Goal: Check status: Check status

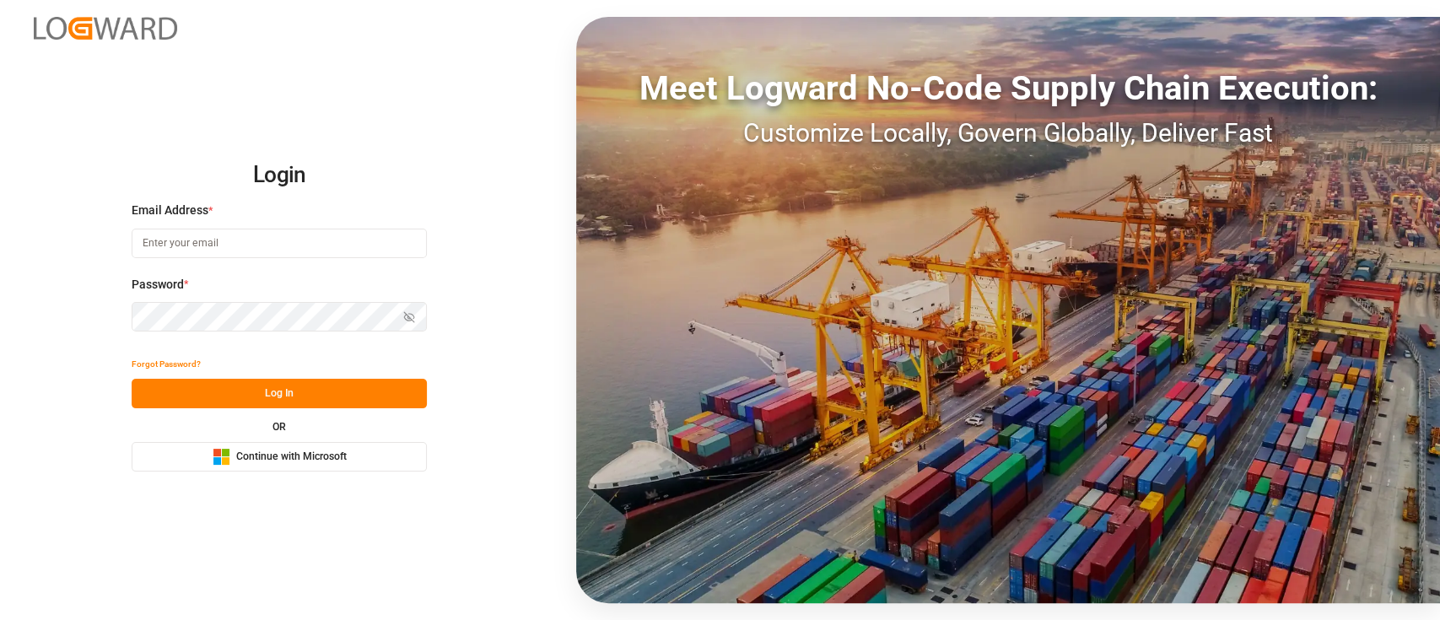
click at [256, 466] on button "Microsoft Logo Continue with Microsoft" at bounding box center [279, 457] width 295 height 30
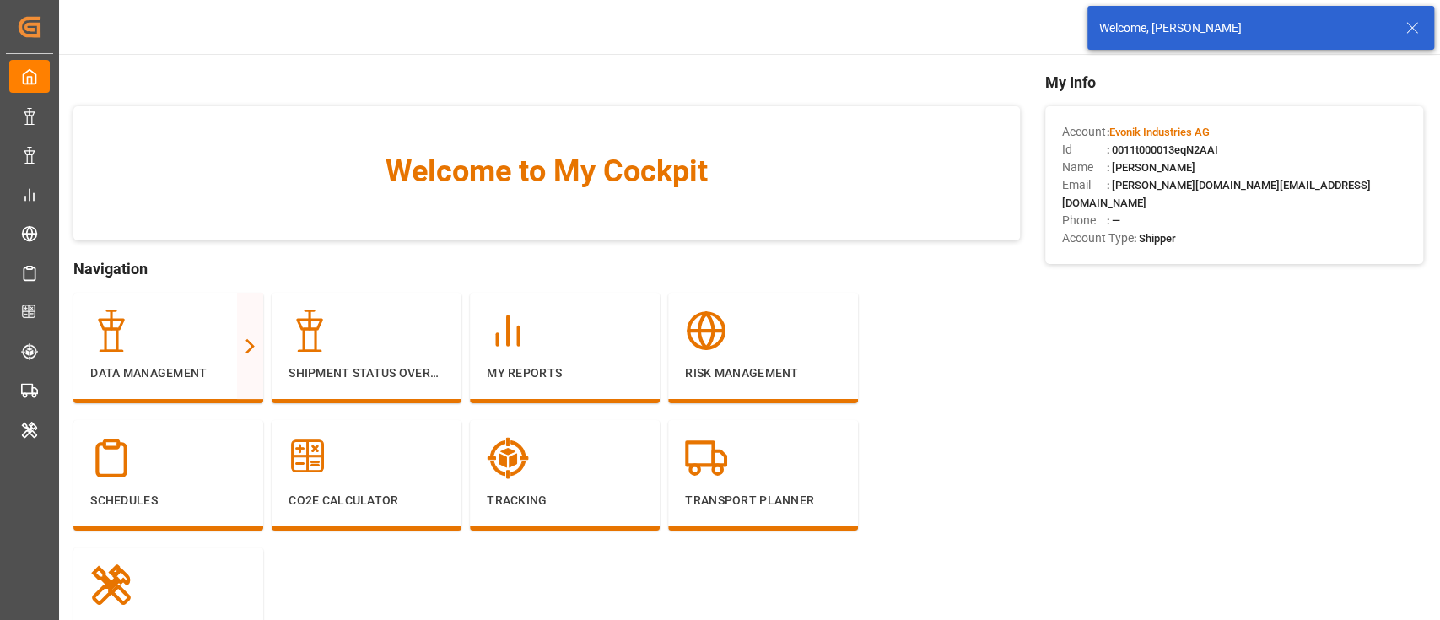
click at [1411, 31] on icon at bounding box center [1412, 28] width 20 height 20
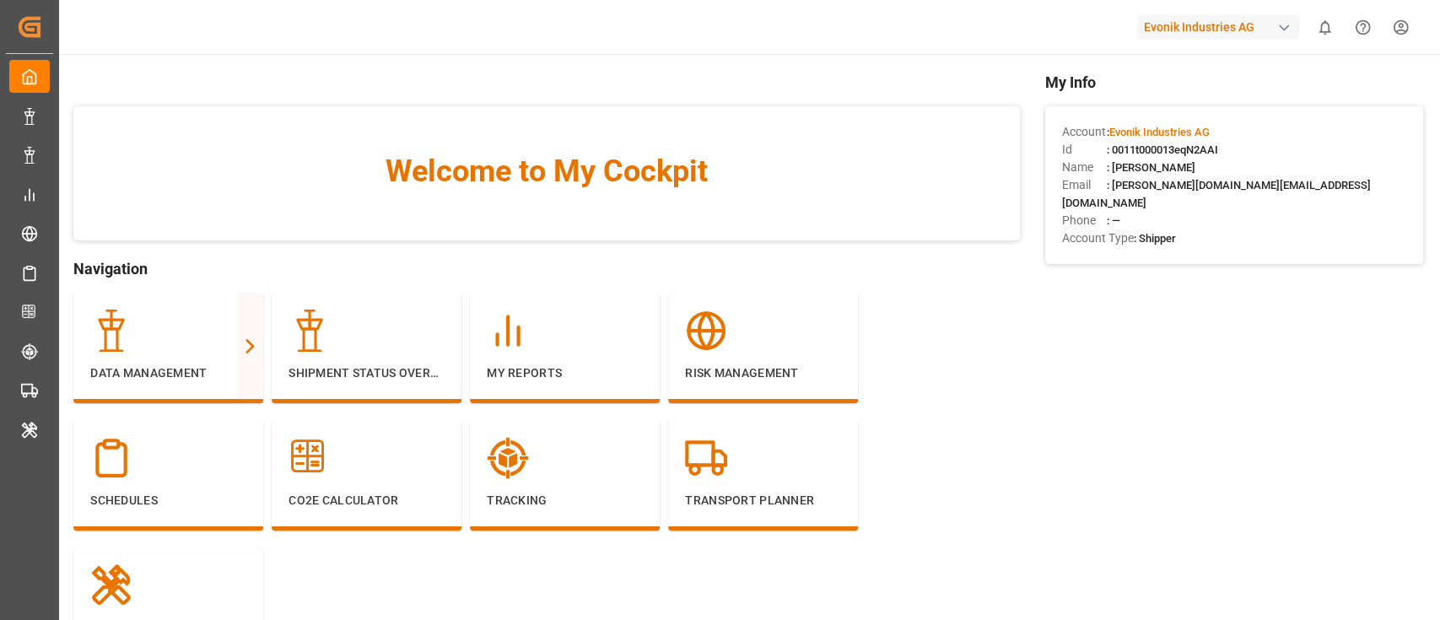
click at [1268, 34] on div "Evonik Industries AG" at bounding box center [1218, 27] width 162 height 24
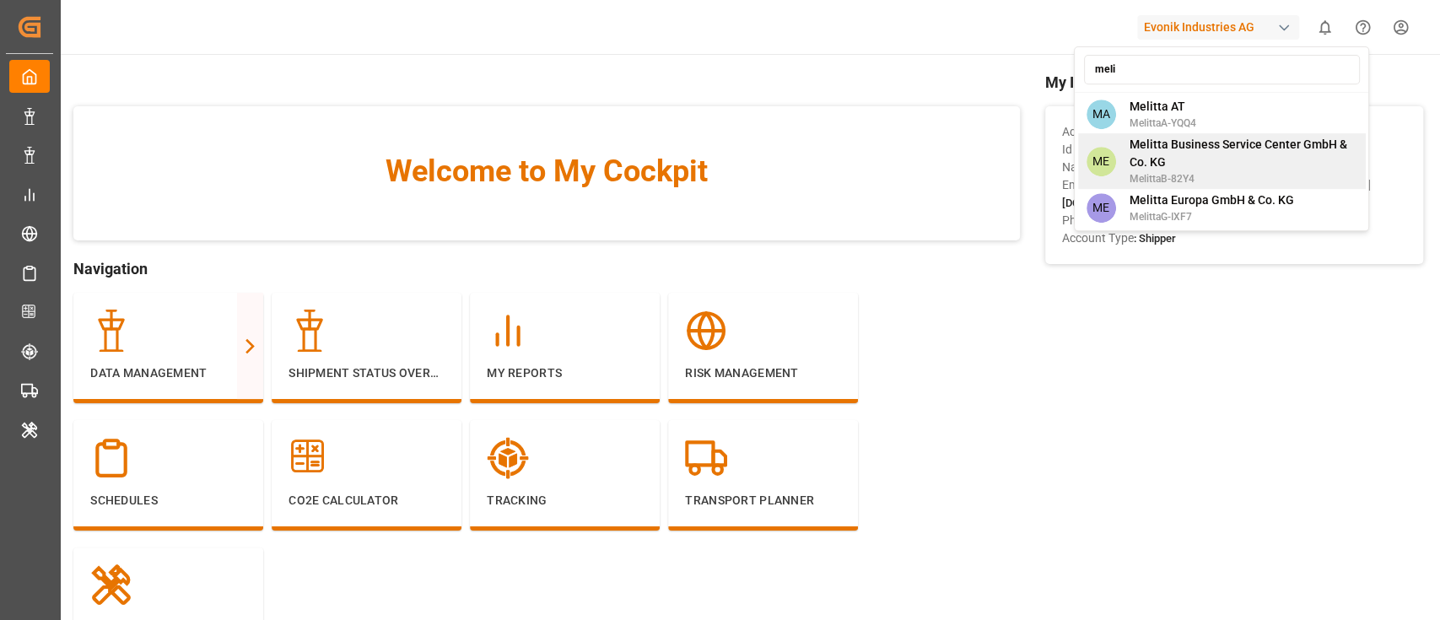
type input "meli"
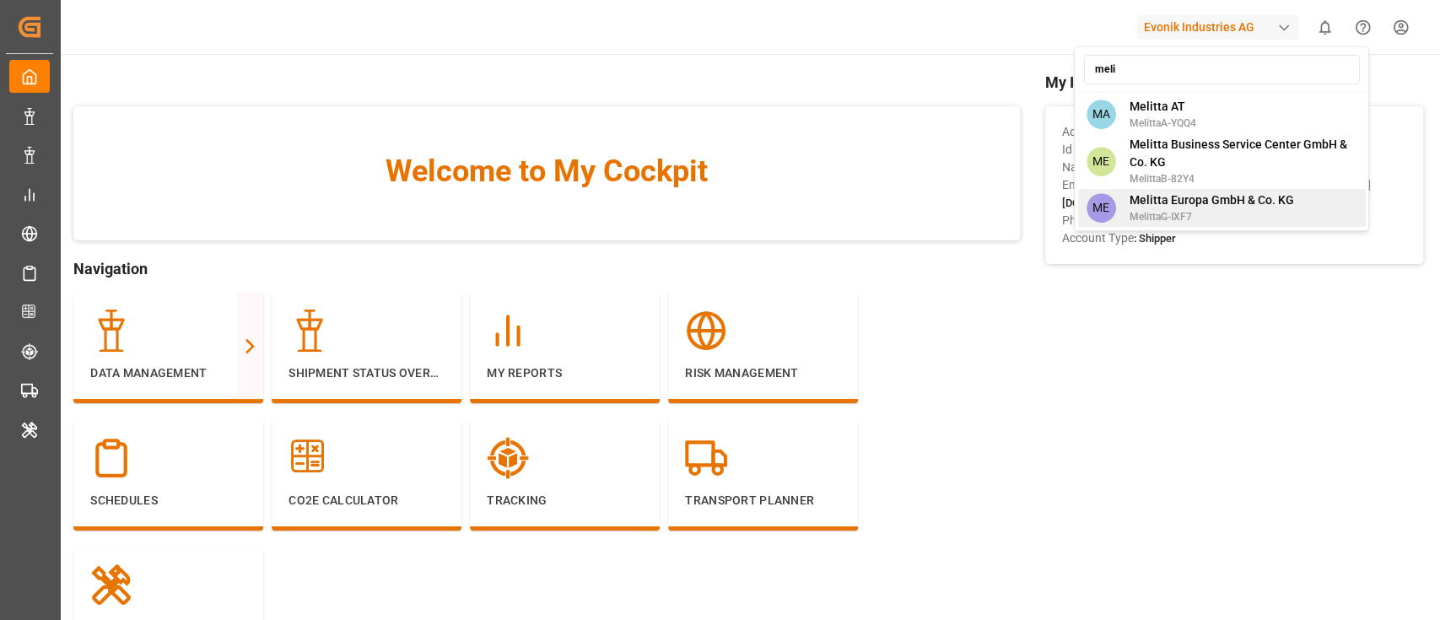
click at [1226, 189] on div "ME Melitta Europa GmbH & Co. KG MelittaG-IXF7" at bounding box center [1221, 208] width 288 height 38
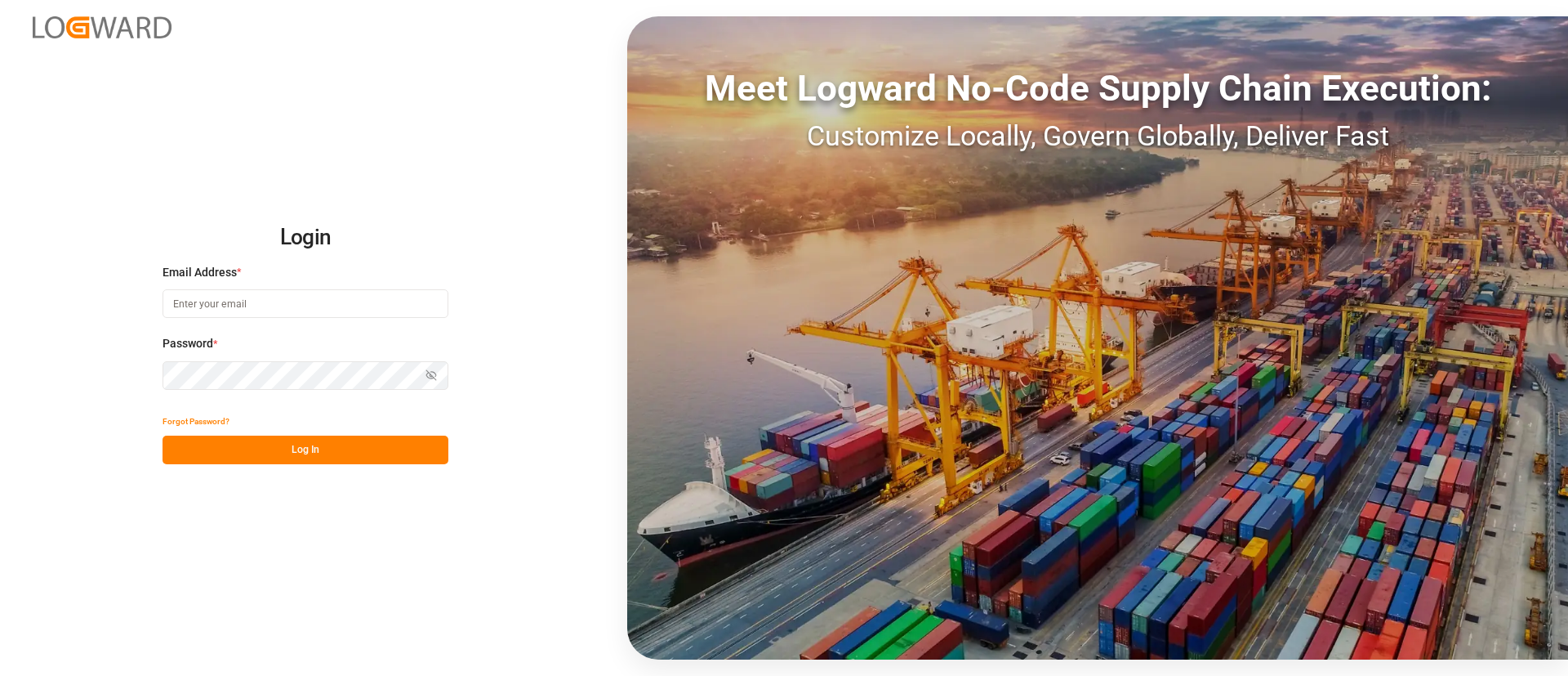
click at [337, 290] on input at bounding box center [305, 304] width 286 height 29
click at [0, 675] on com-1password-button at bounding box center [0, 676] width 0 height 0
type input "keerthan.ge@logward.com"
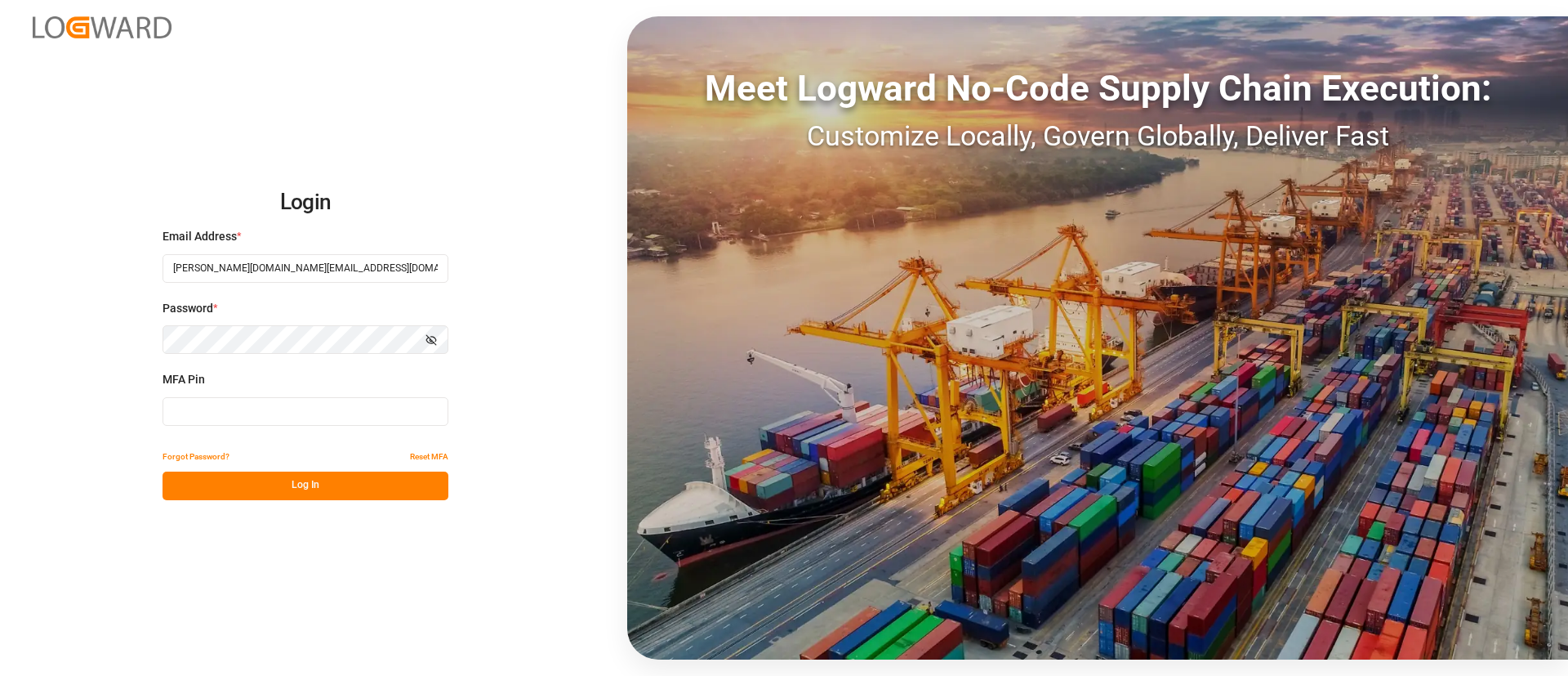
type input "190753"
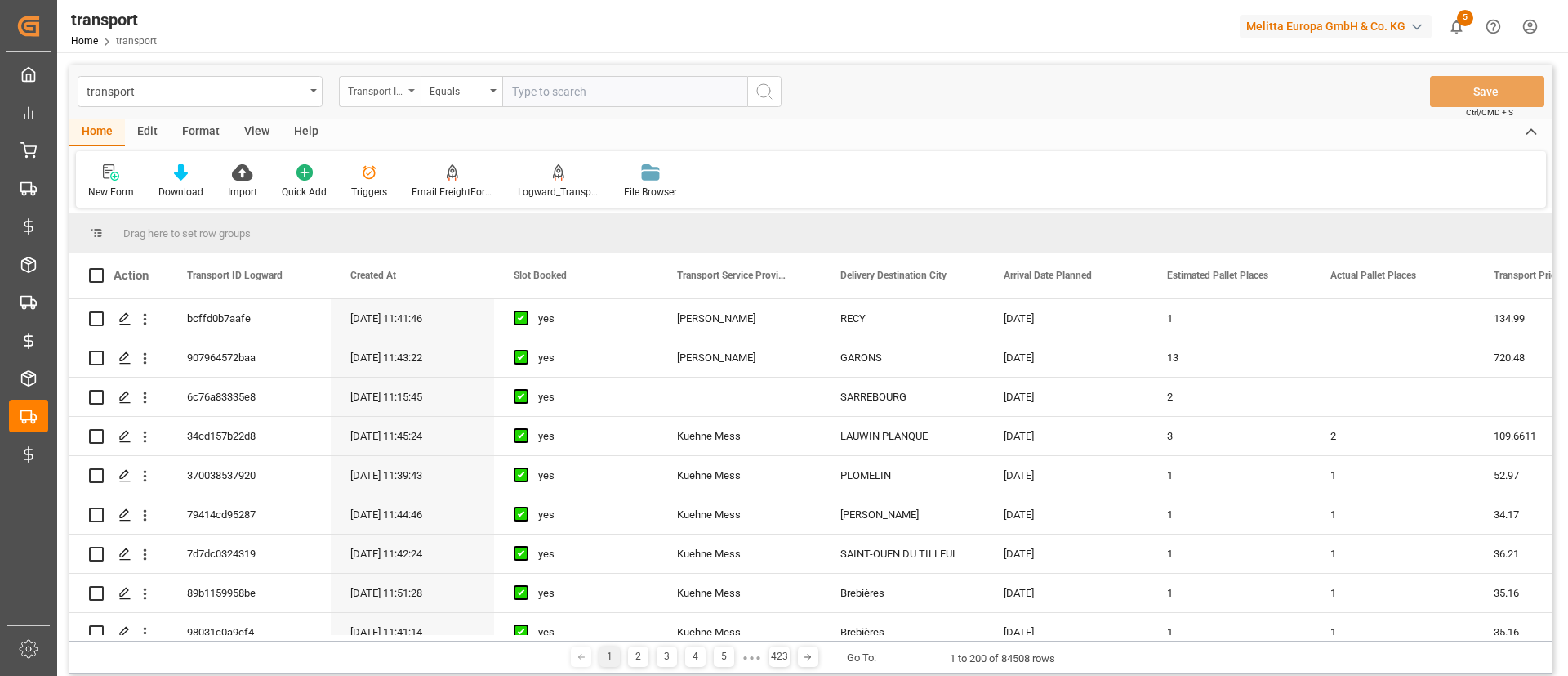
click at [409, 82] on div "Transport ID Logward" at bounding box center [379, 91] width 81 height 31
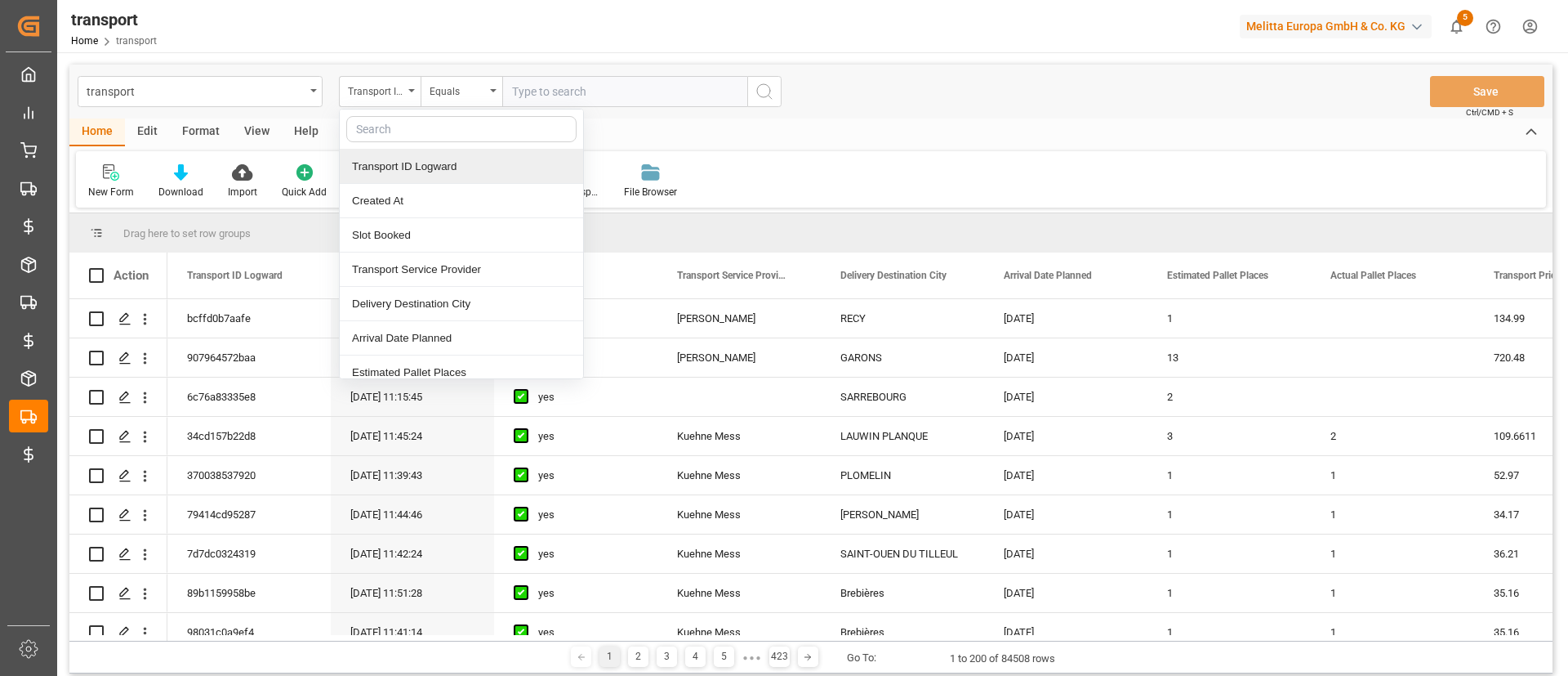
click at [420, 169] on div "Transport ID Logward" at bounding box center [461, 166] width 243 height 34
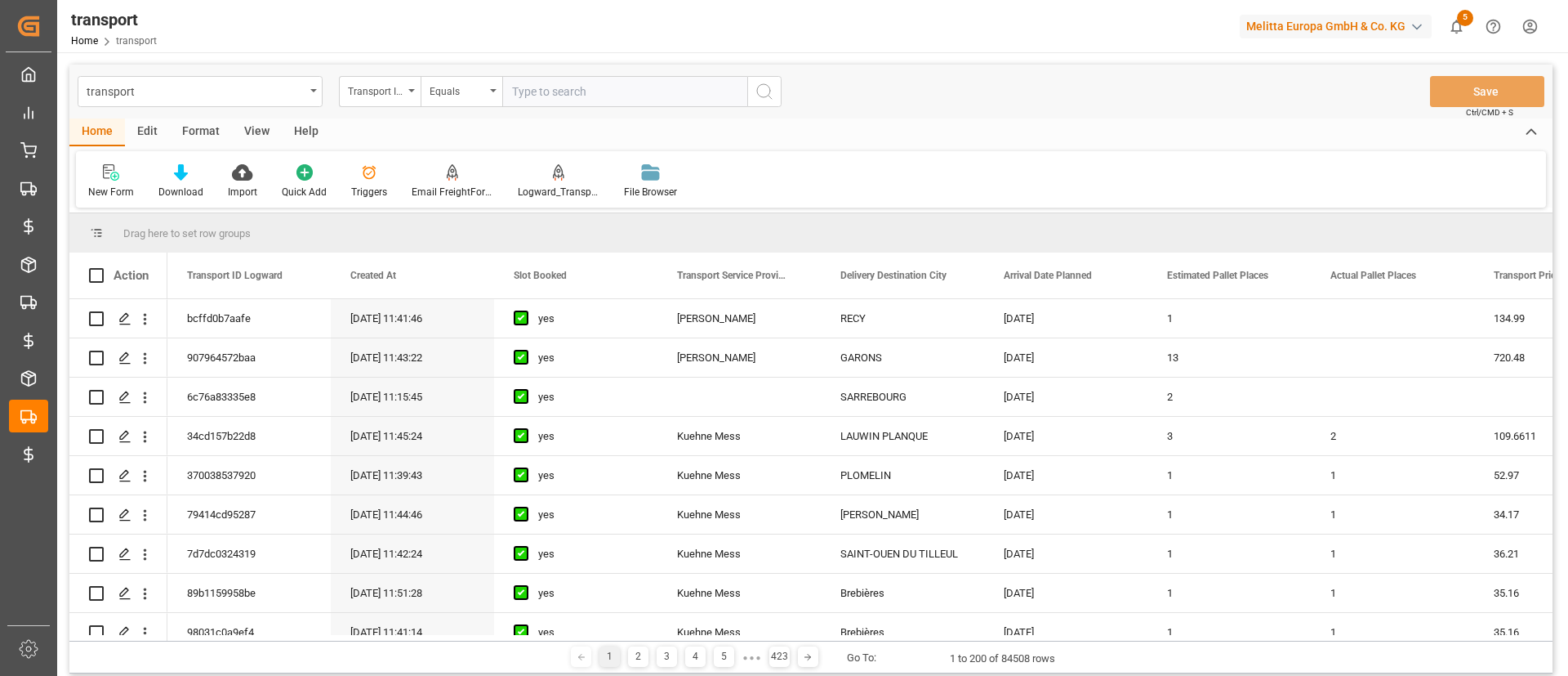
click at [558, 98] on input "text" at bounding box center [624, 91] width 245 height 31
type input "adf8d771e583"
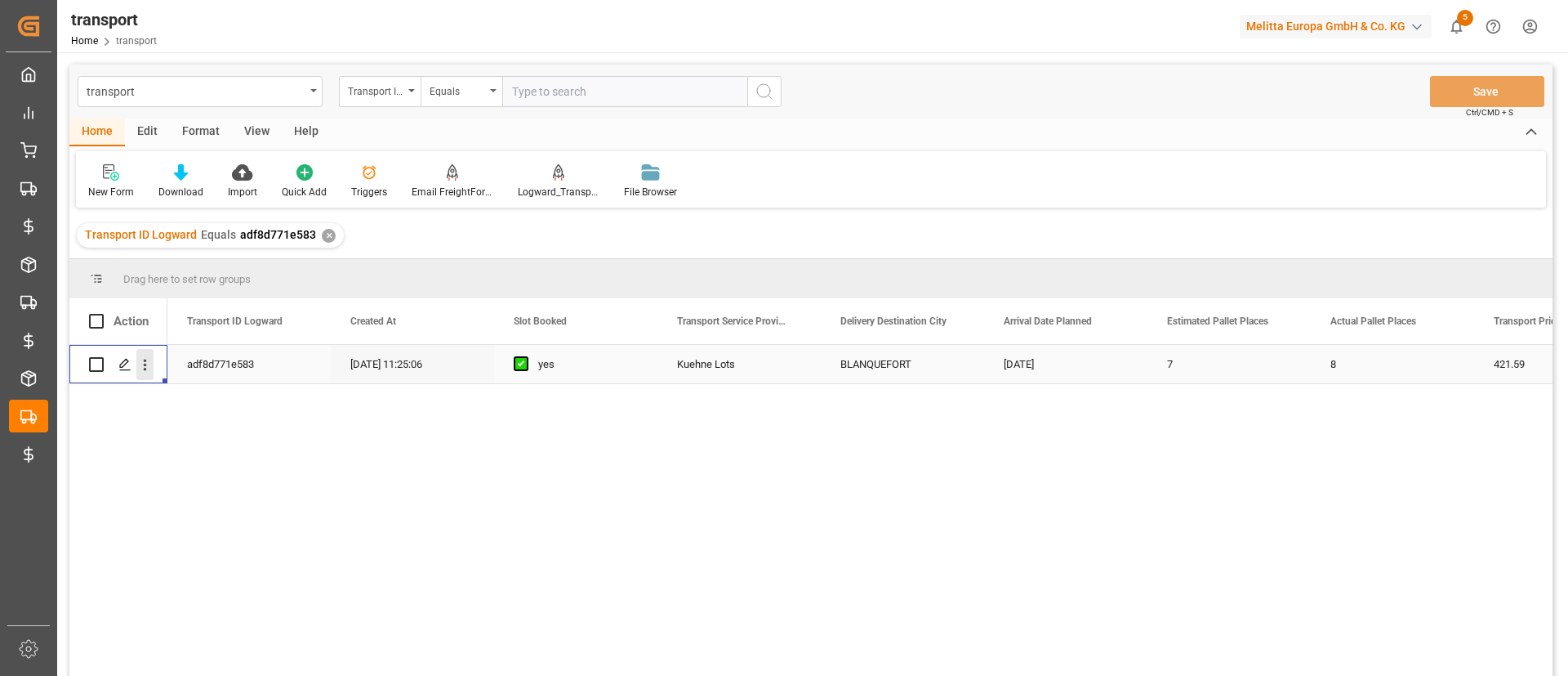
click at [143, 369] on icon "open menu" at bounding box center [145, 365] width 17 height 17
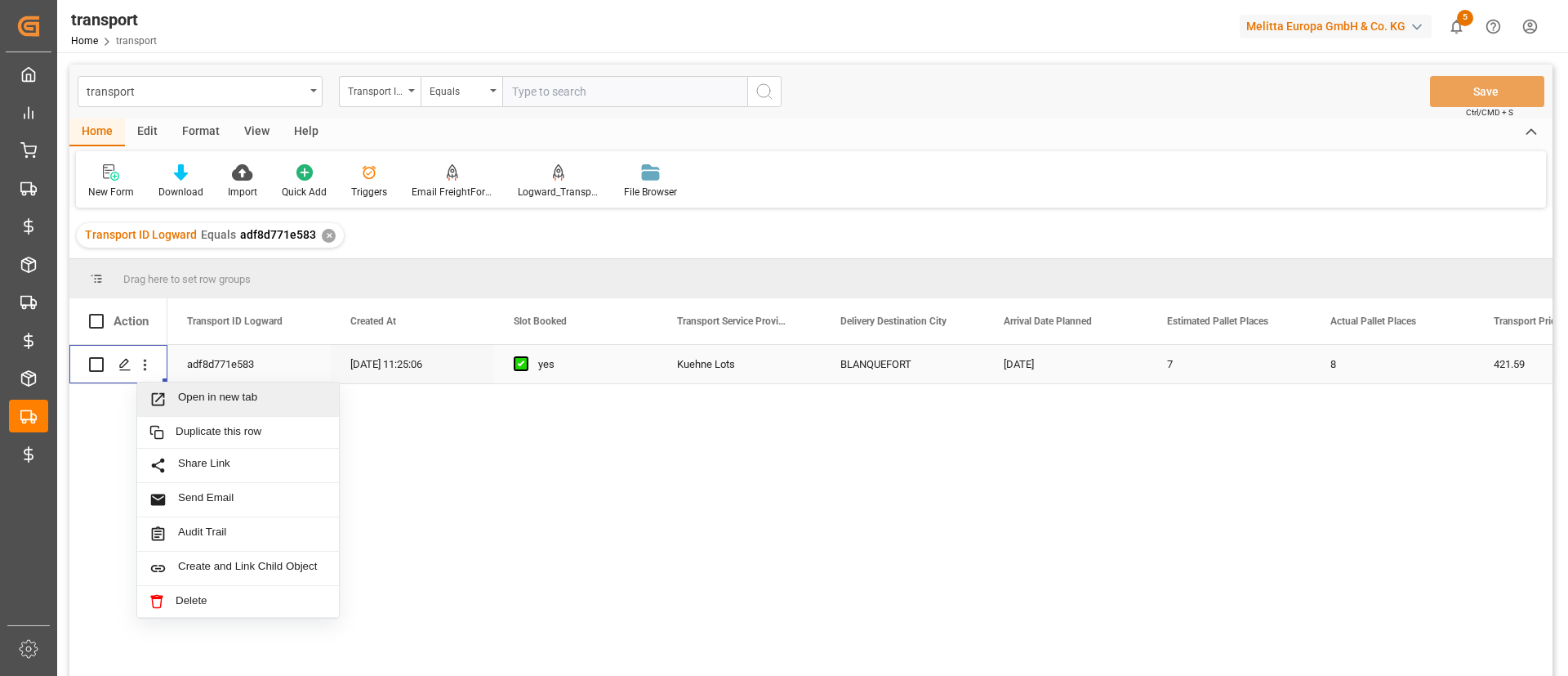
click at [205, 386] on div "Open in new tab" at bounding box center [238, 399] width 201 height 34
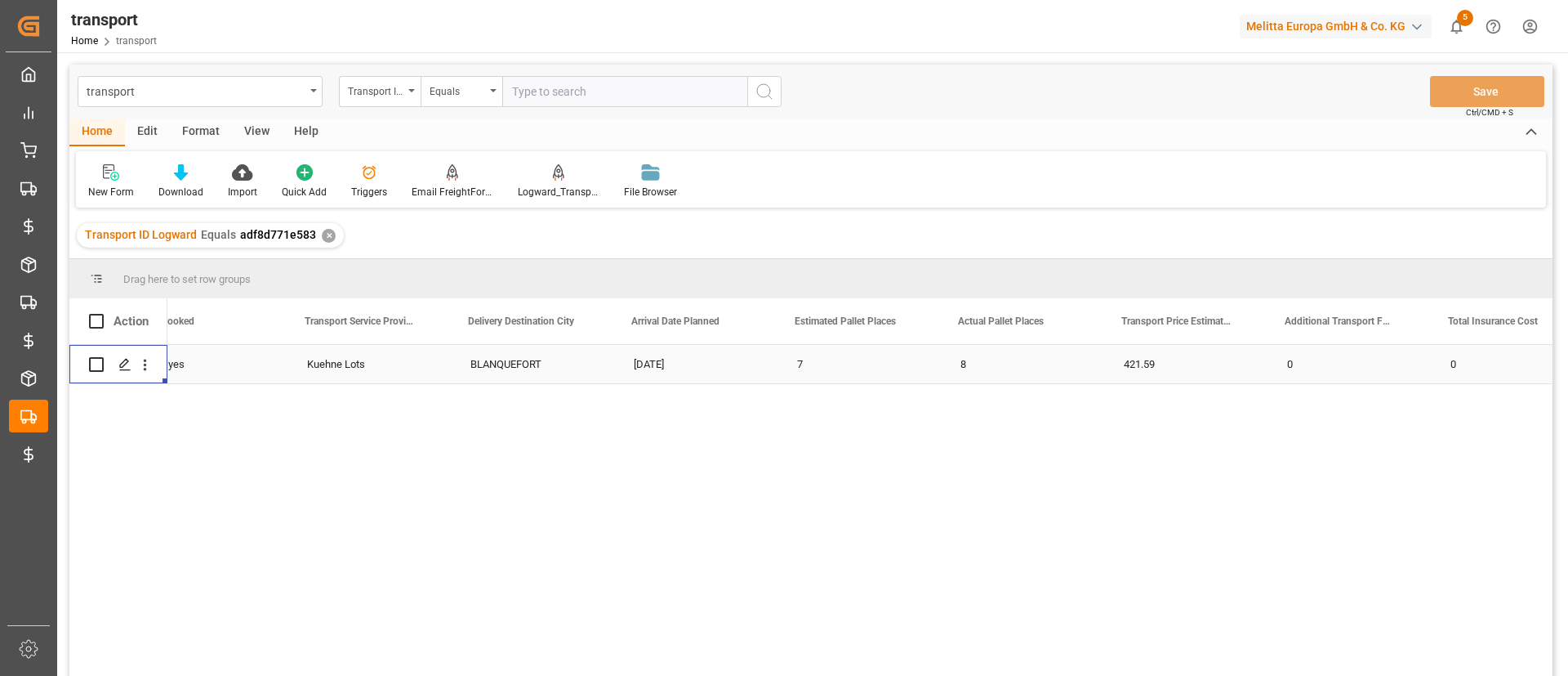
scroll to position [0, 373]
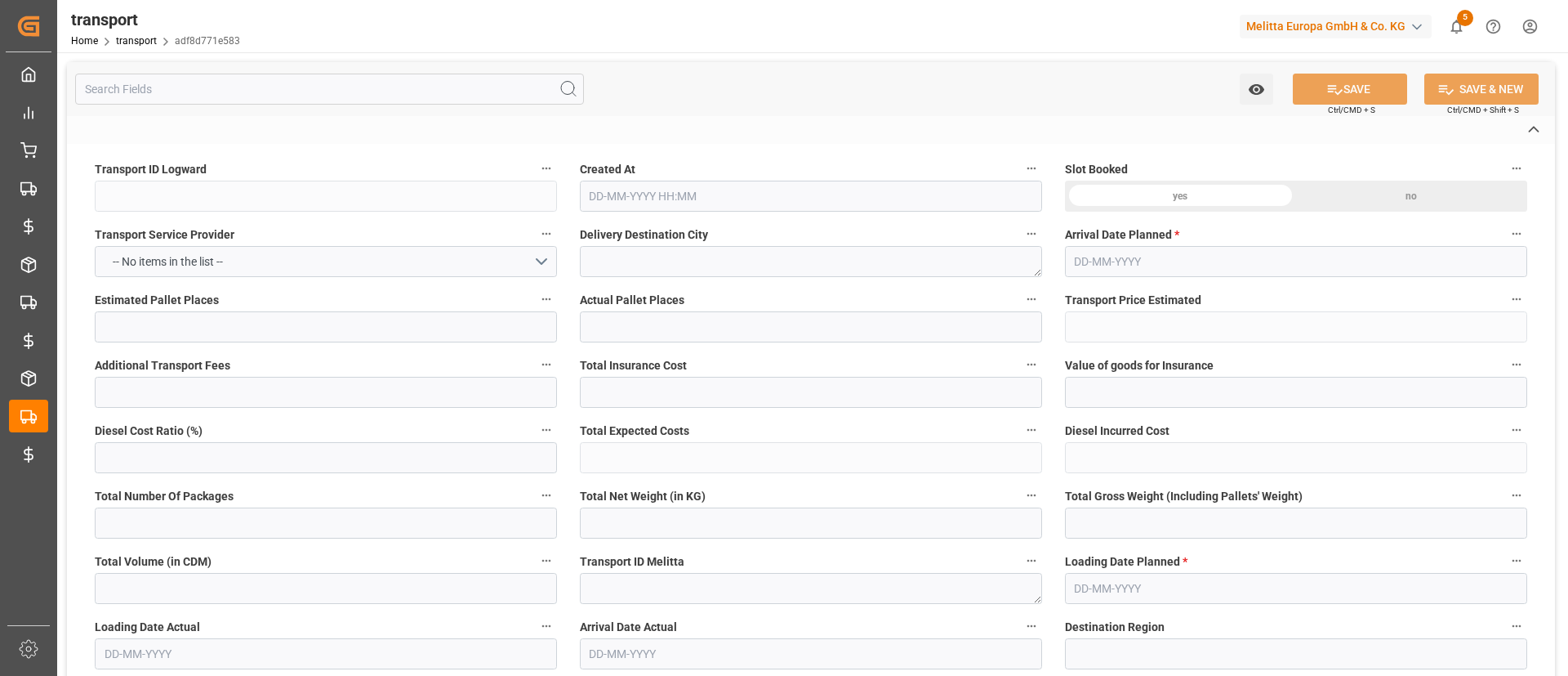
type input "adf8d771e583"
type textarea "BLANQUEFORT"
type textarea "0000720058"
type textarea "07792f878cf1"
type textarea "FR-02570"
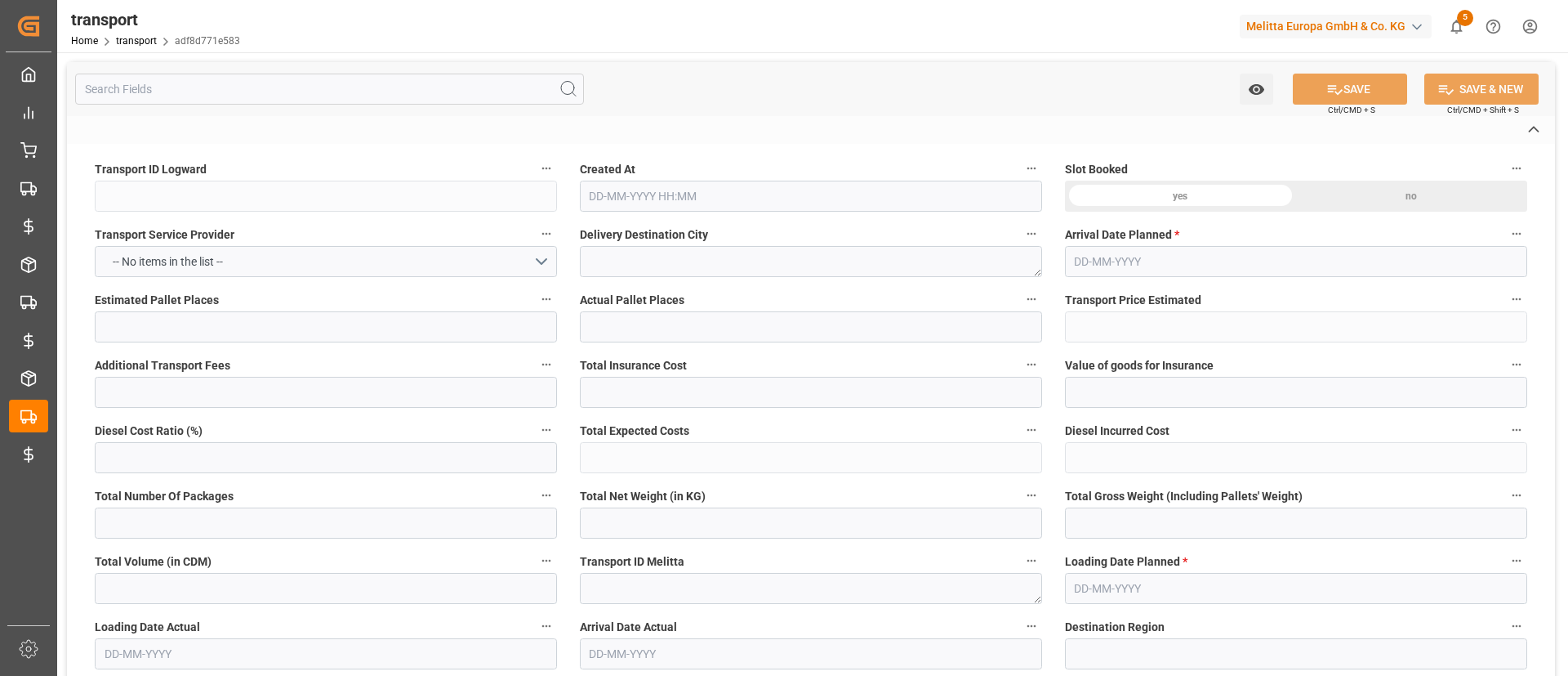
type textarea "FR"
type input "Road"
type input "FR"
type input "33291"
type input "Partial Load"
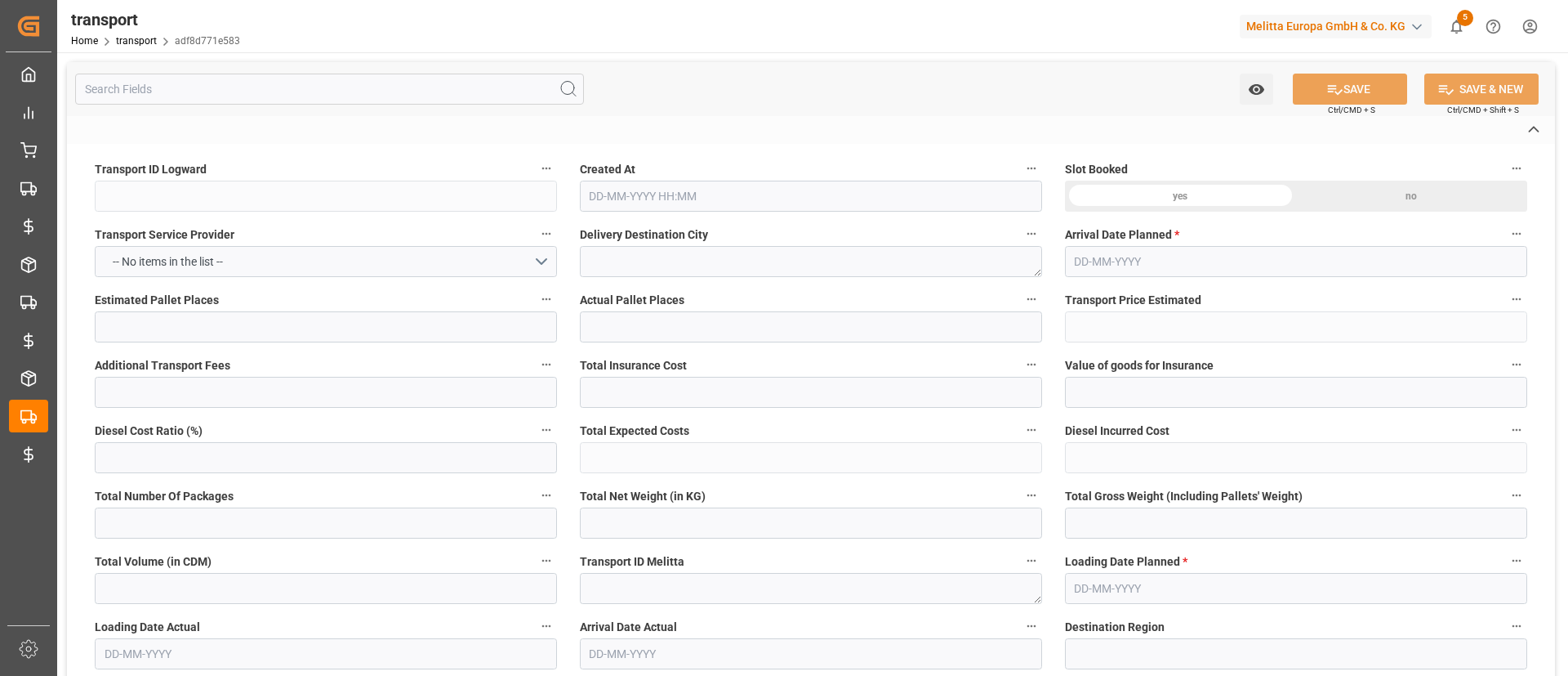
type input "26-40 t"
type input "EURO 6"
type input "Diesel"
type input "7"
type input "8"
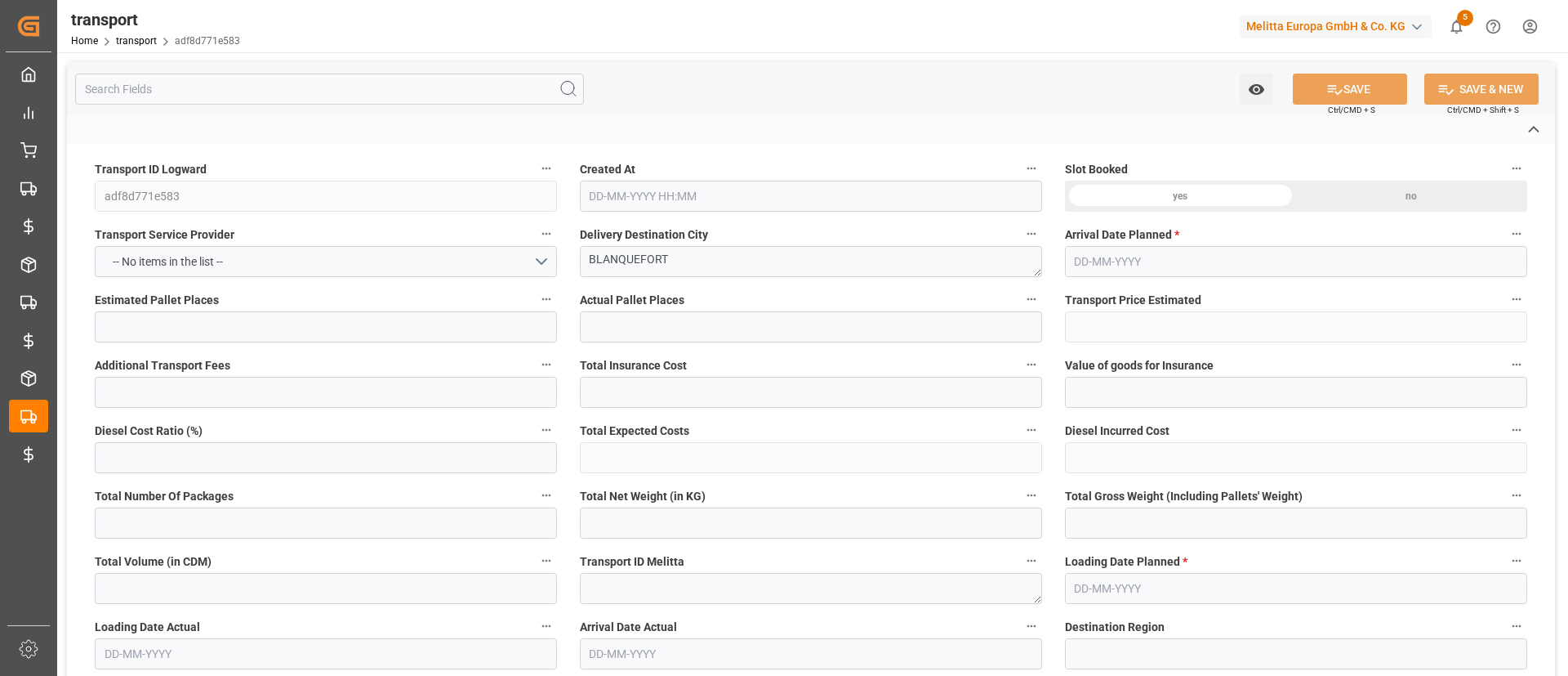
type input "421.59"
type input "0"
type input "421.59"
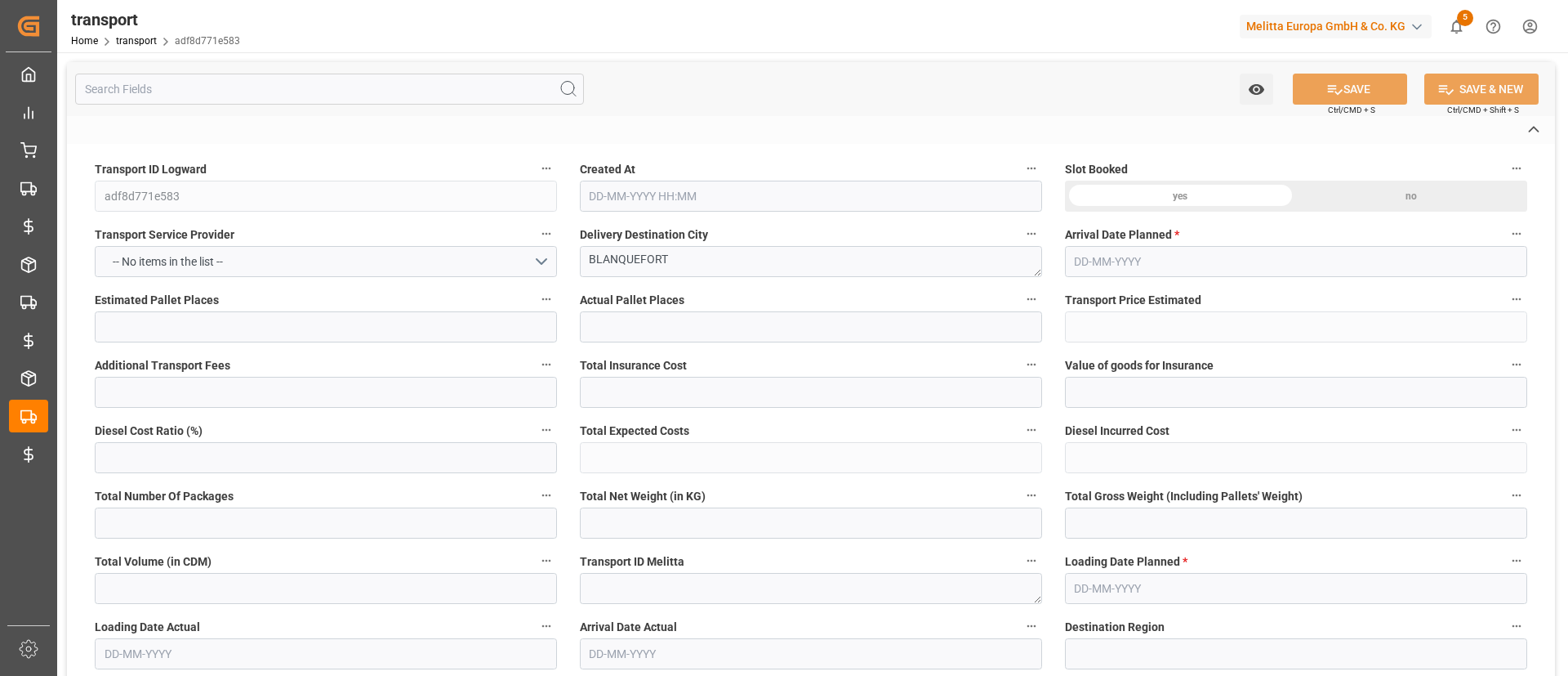
type input "0"
type input "18"
type input "859.413"
type input "1499.934"
type input "6043.493"
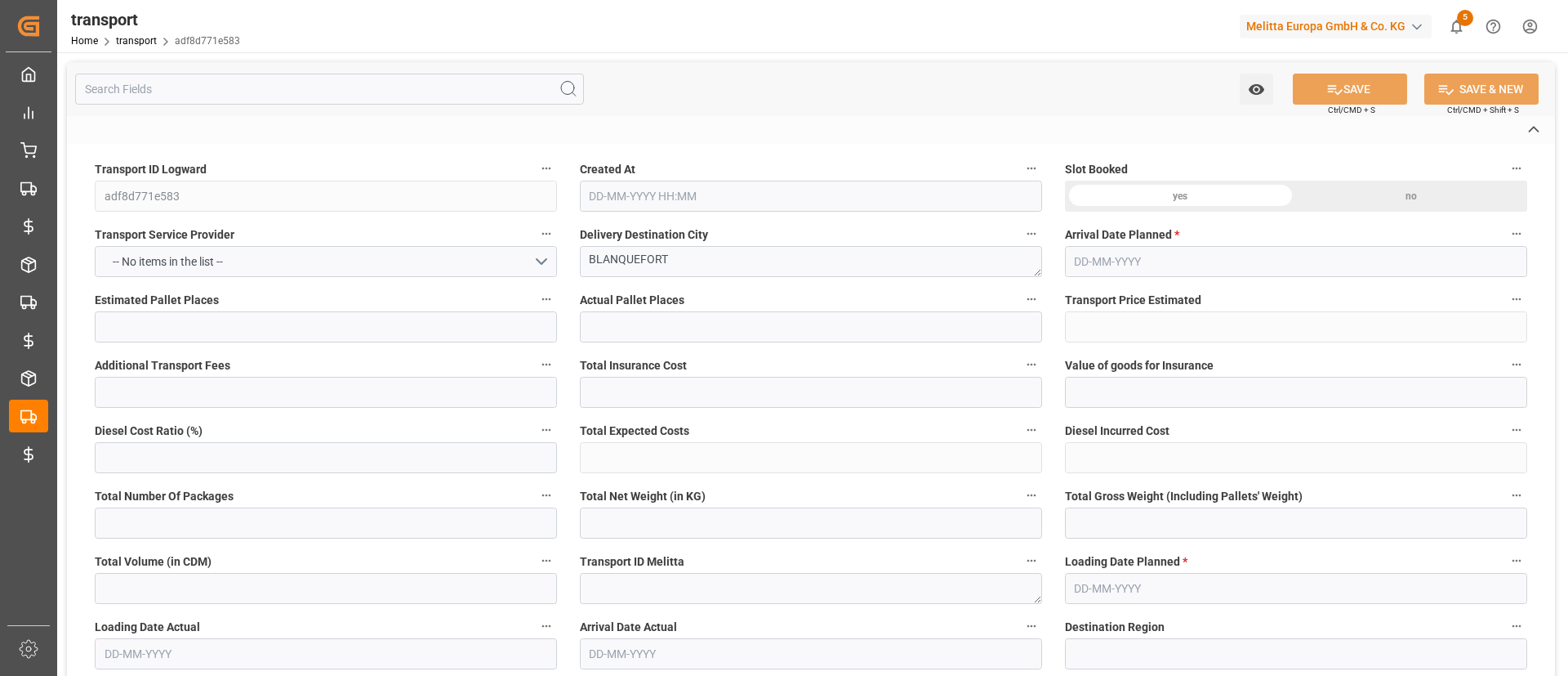
type input "33"
type input "6"
type input "273"
type input "18"
type input "101"
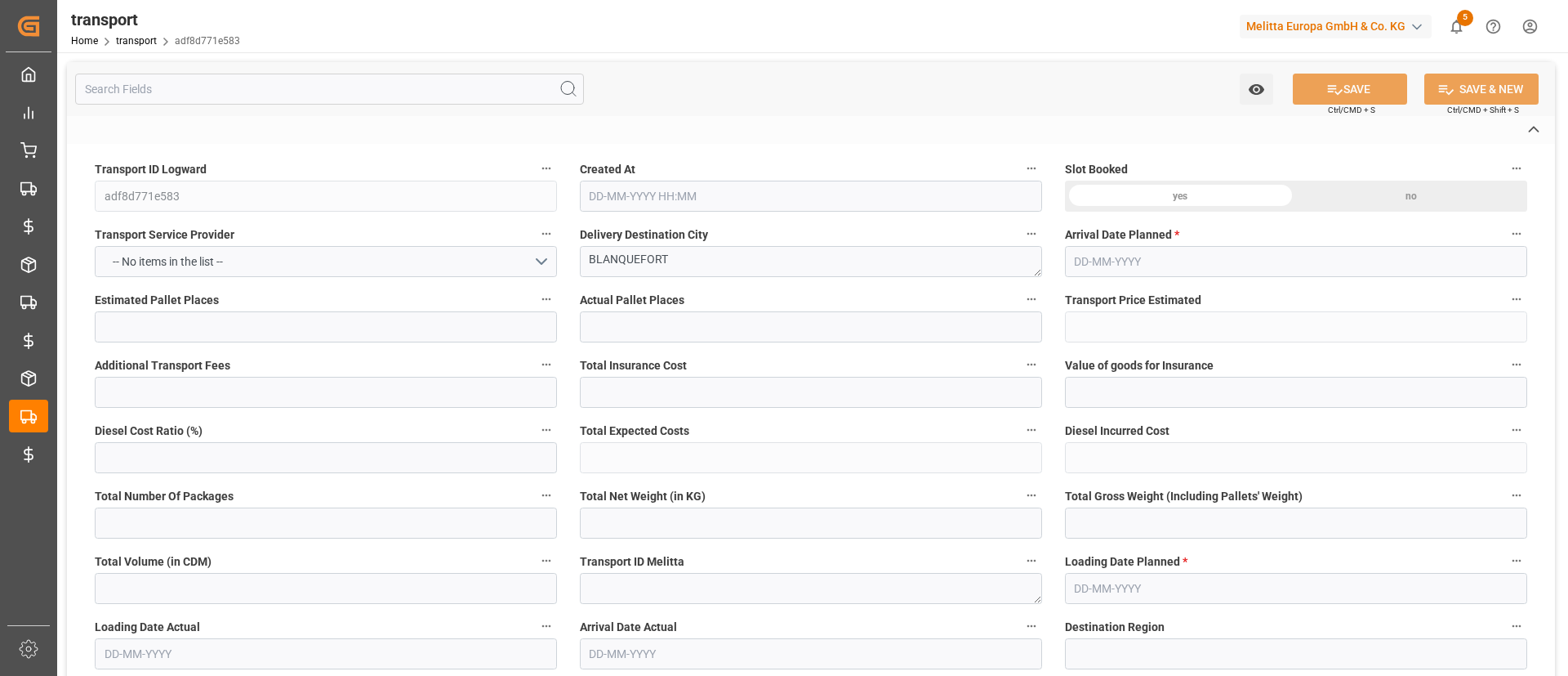
type input "1057.752"
type input "0"
type input "10767.6795"
type input "0"
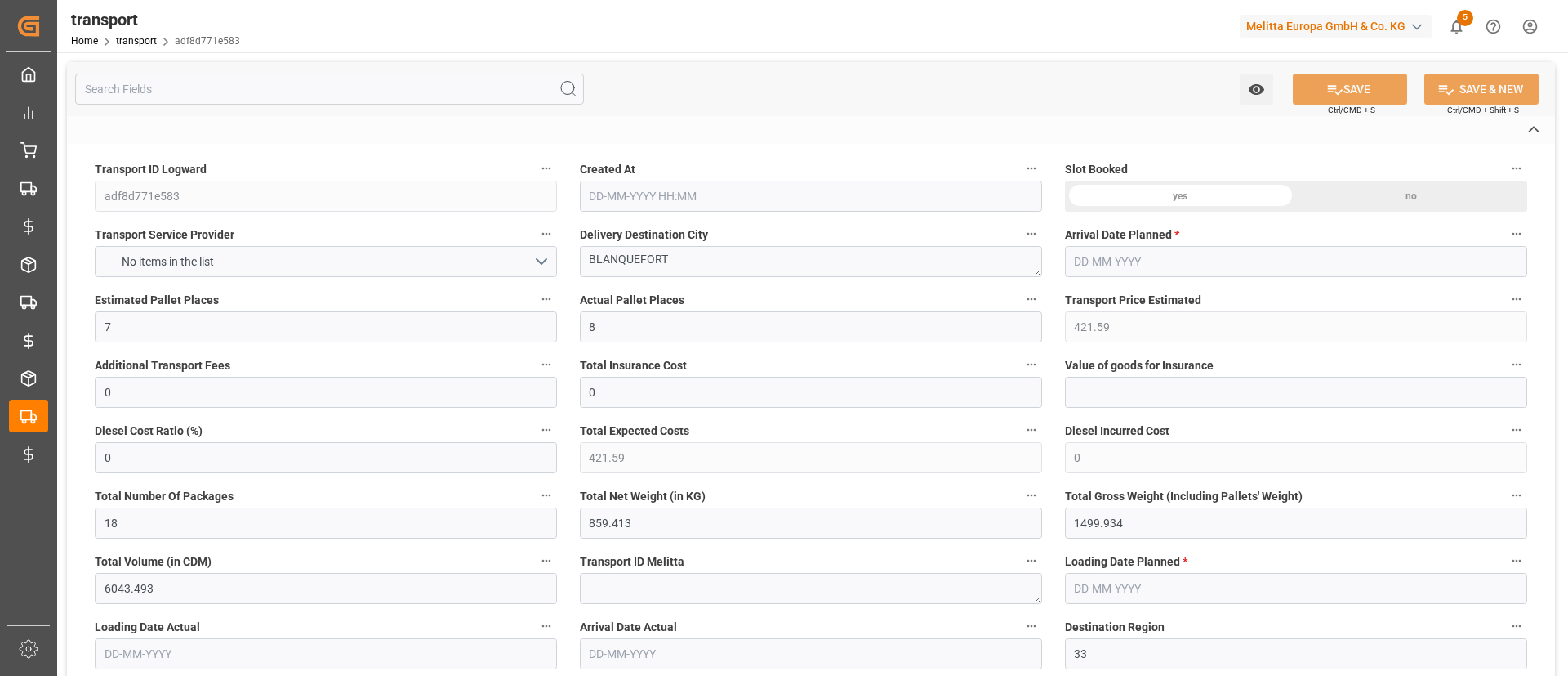
type input "21"
type input "80"
type input "26-08-2025 11:25"
type input "02-09-2025"
type input "29-08-2025"
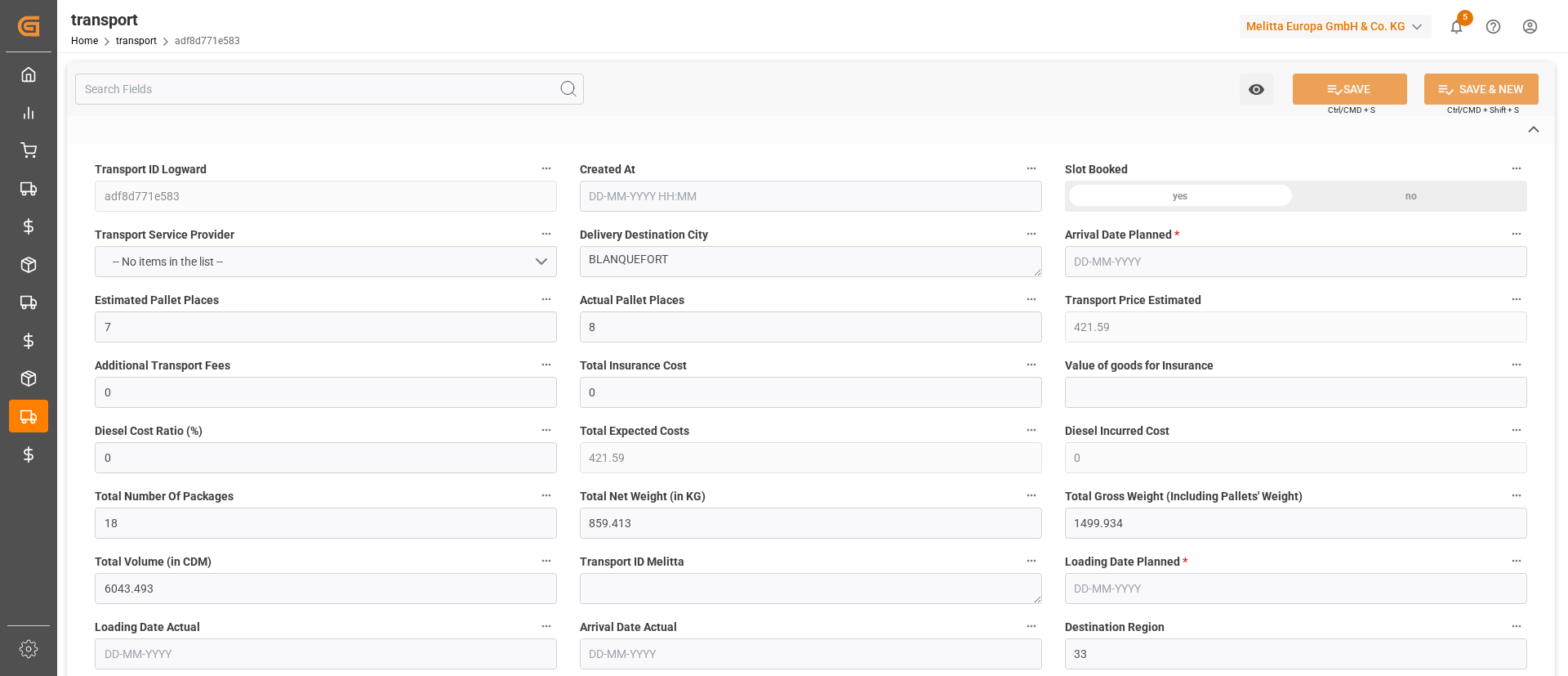
type input "29-08-2025"
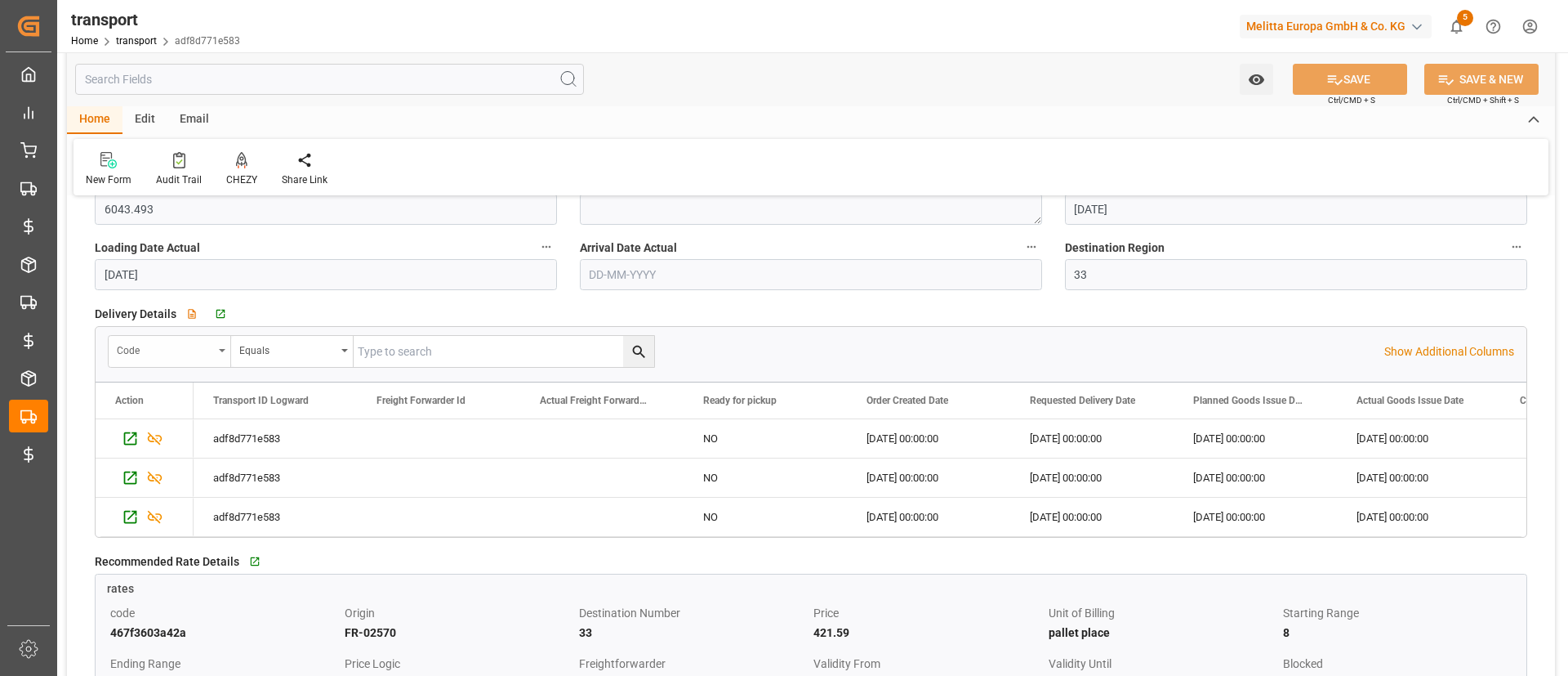
click at [196, 343] on div "Code" at bounding box center [166, 348] width 97 height 18
type input "d"
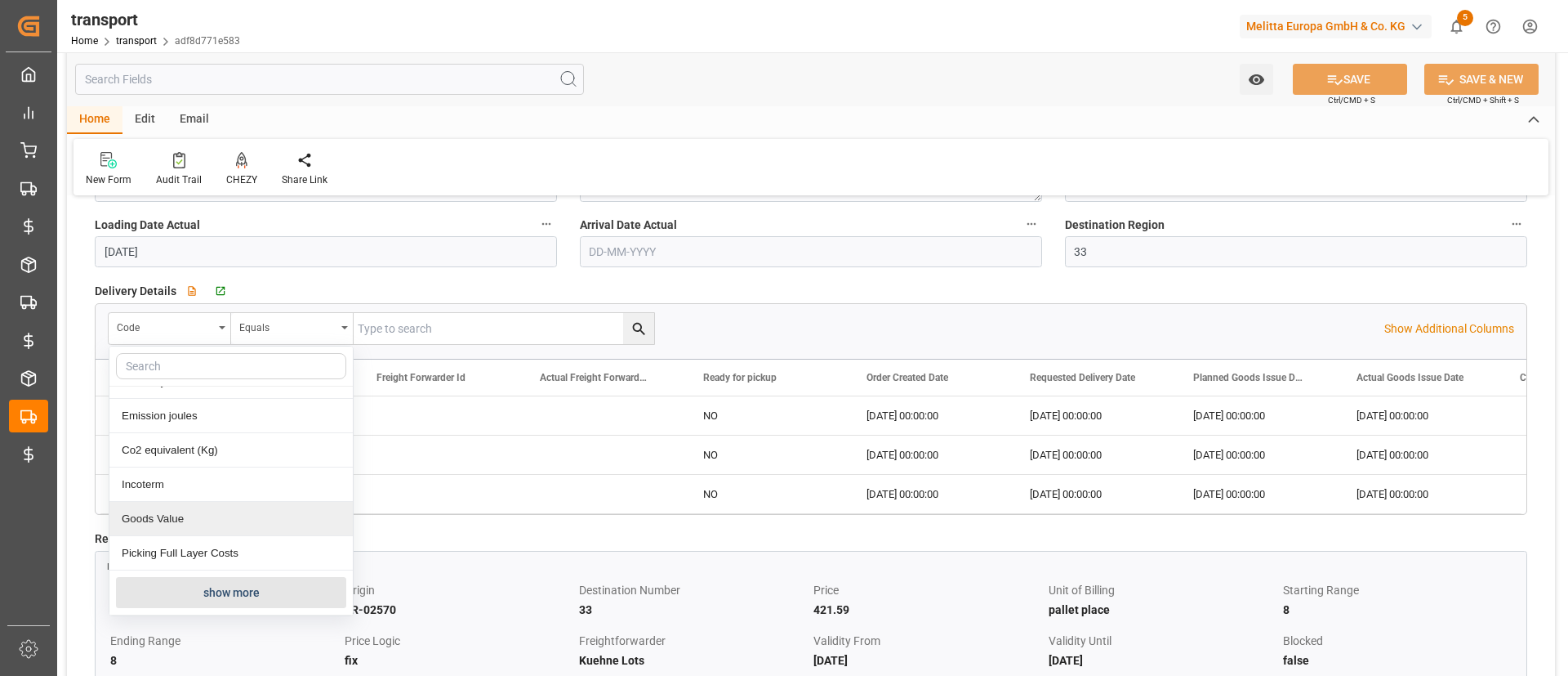
scroll to position [456, 0]
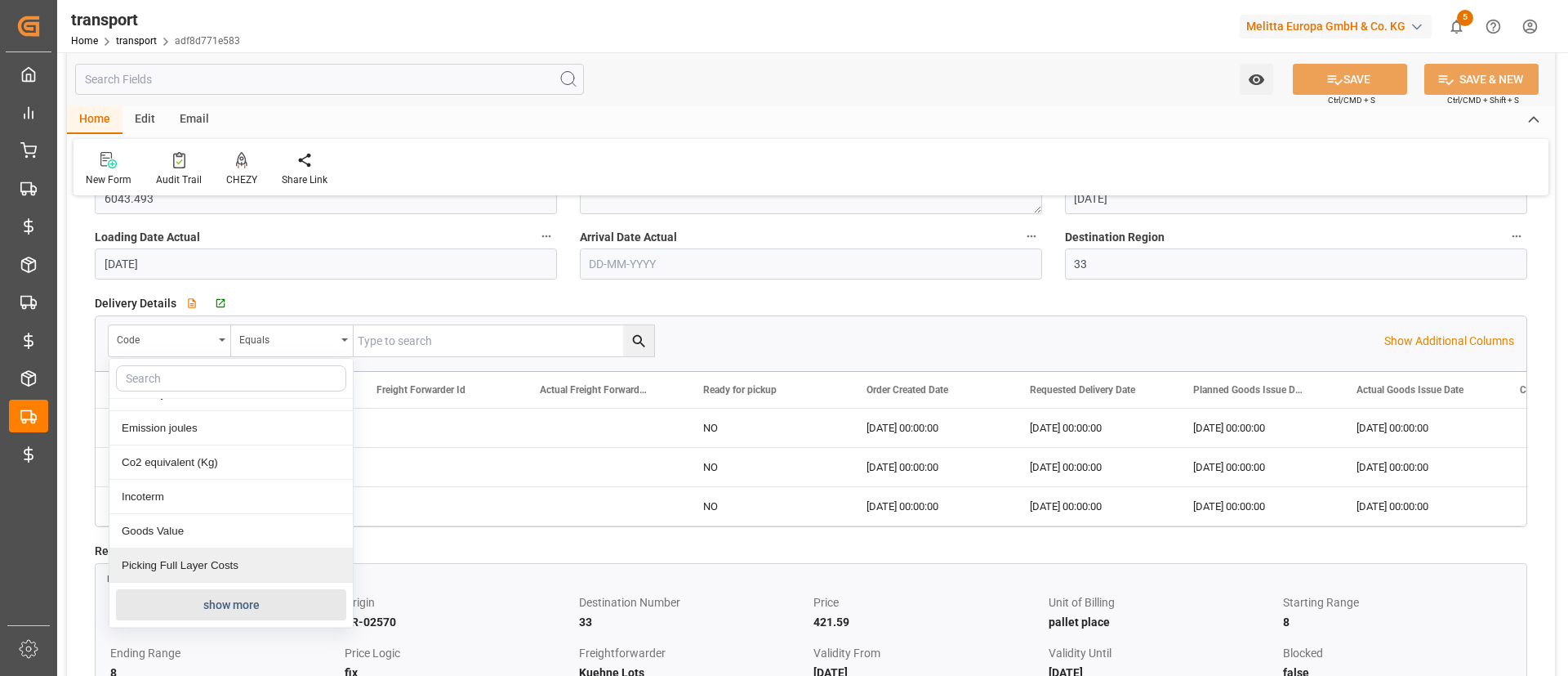
click at [233, 609] on button "show more" at bounding box center [231, 604] width 230 height 31
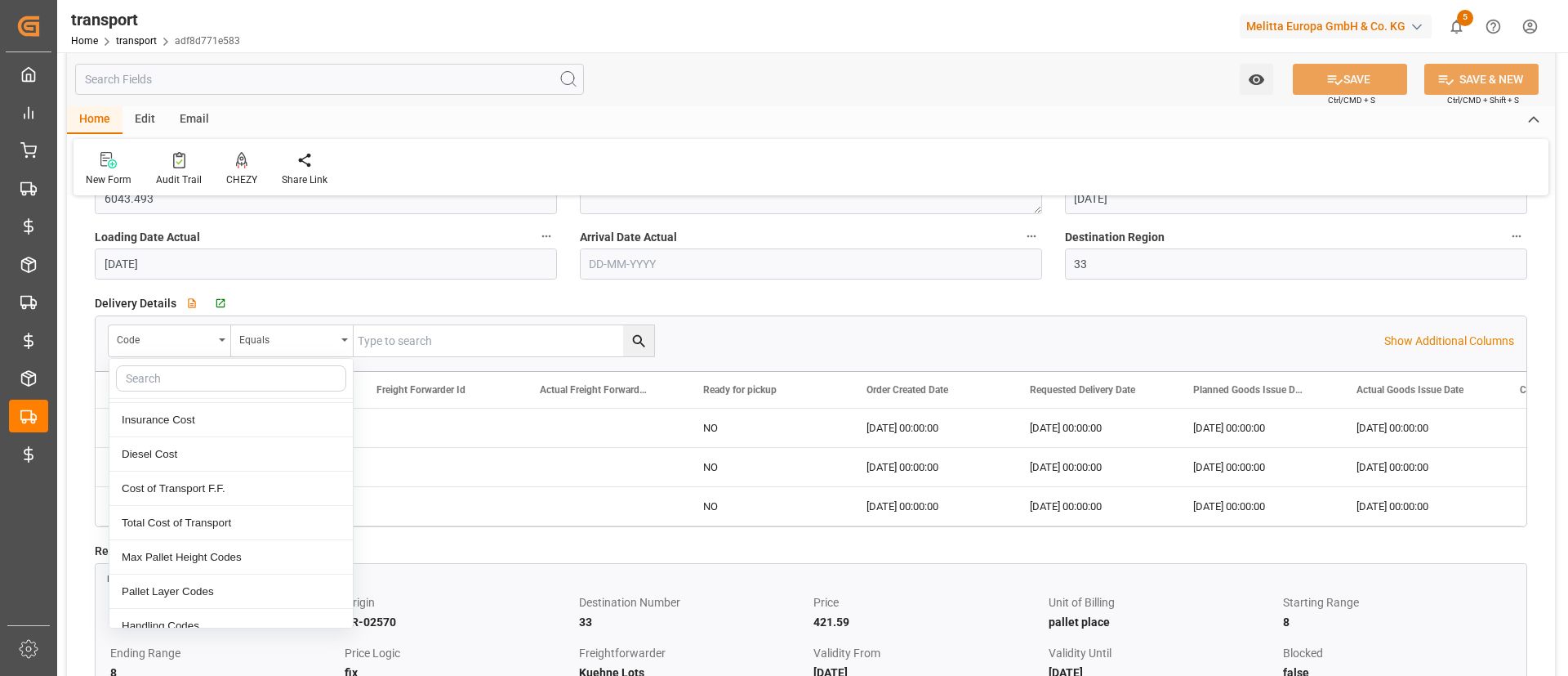
scroll to position [658, 0]
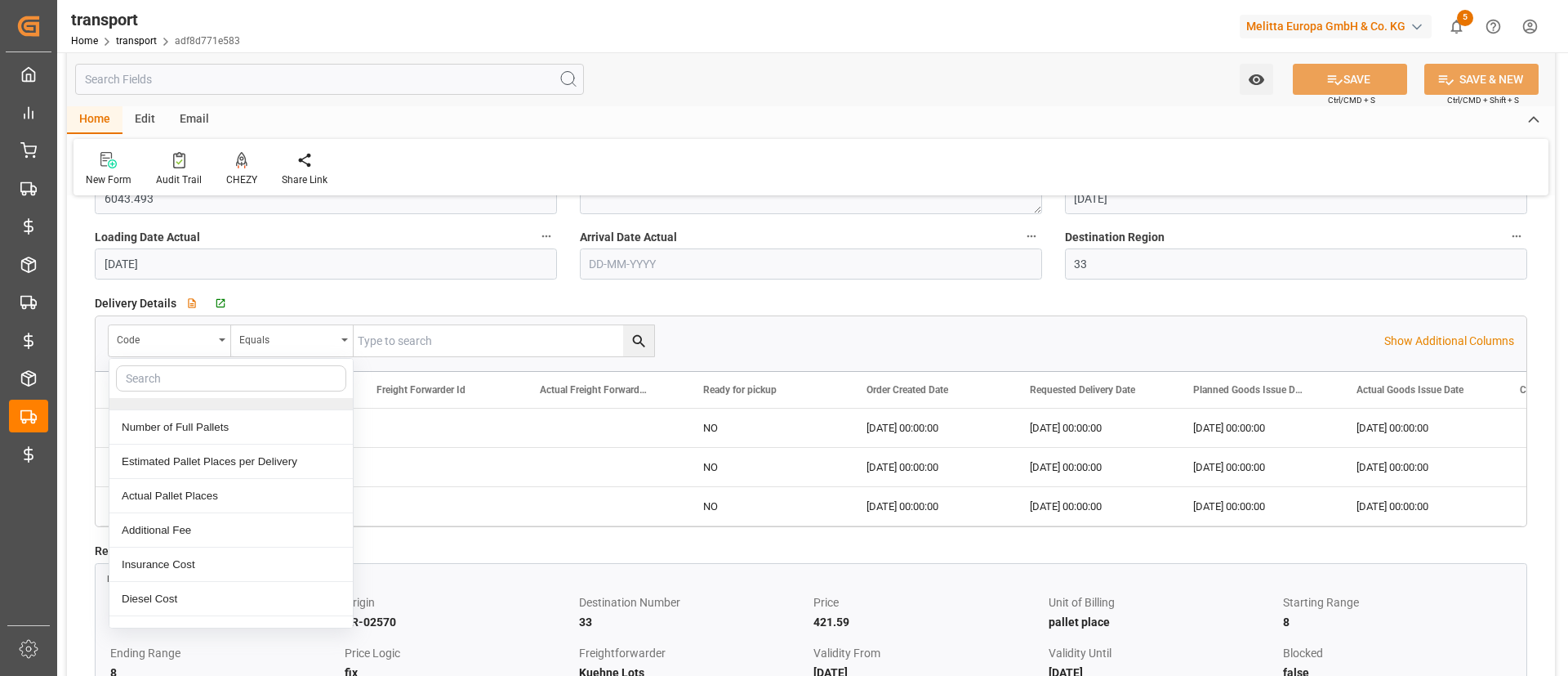
click at [211, 373] on input "text" at bounding box center [231, 378] width 230 height 26
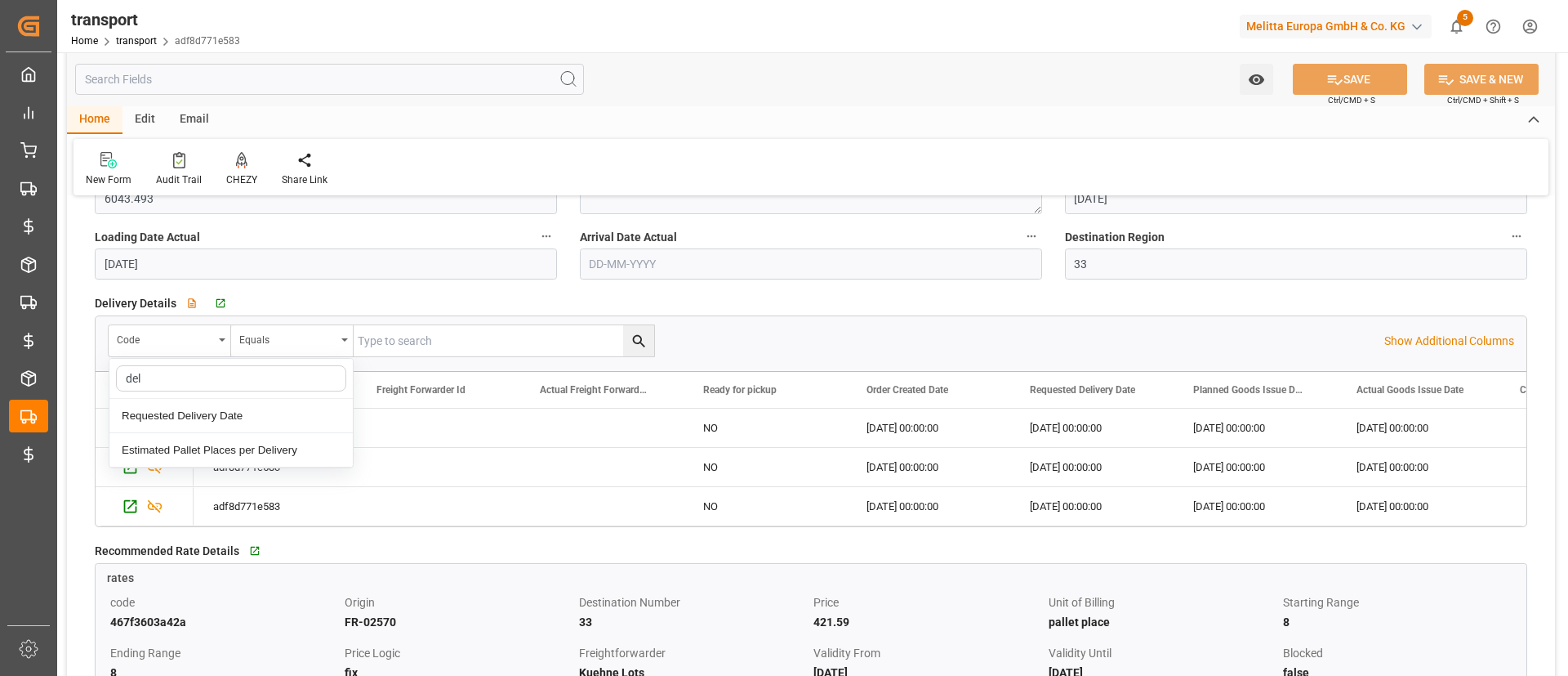
type input "deli"
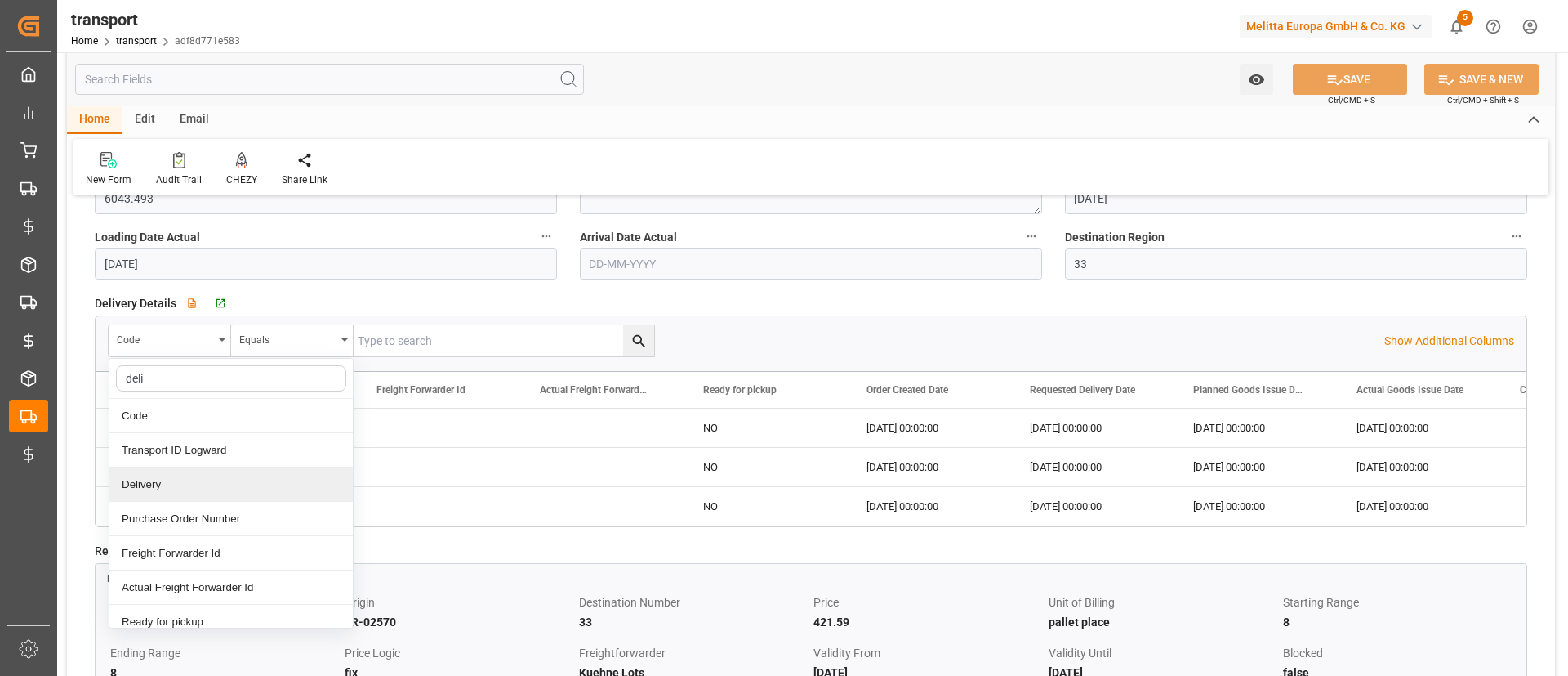
click at [222, 483] on div "Delivery" at bounding box center [230, 483] width 243 height 34
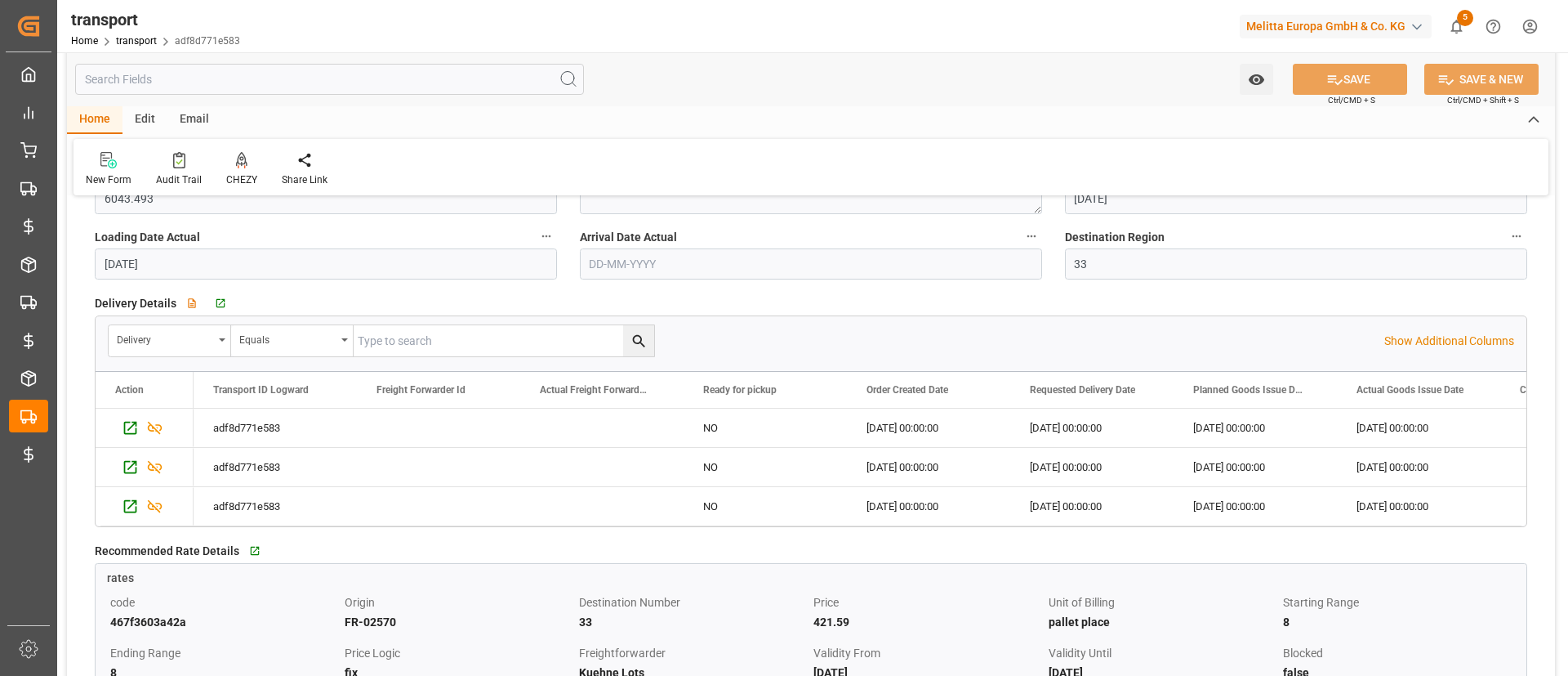
click at [404, 340] on input "text" at bounding box center [503, 341] width 300 height 31
click at [640, 330] on button "search button" at bounding box center [639, 341] width 31 height 31
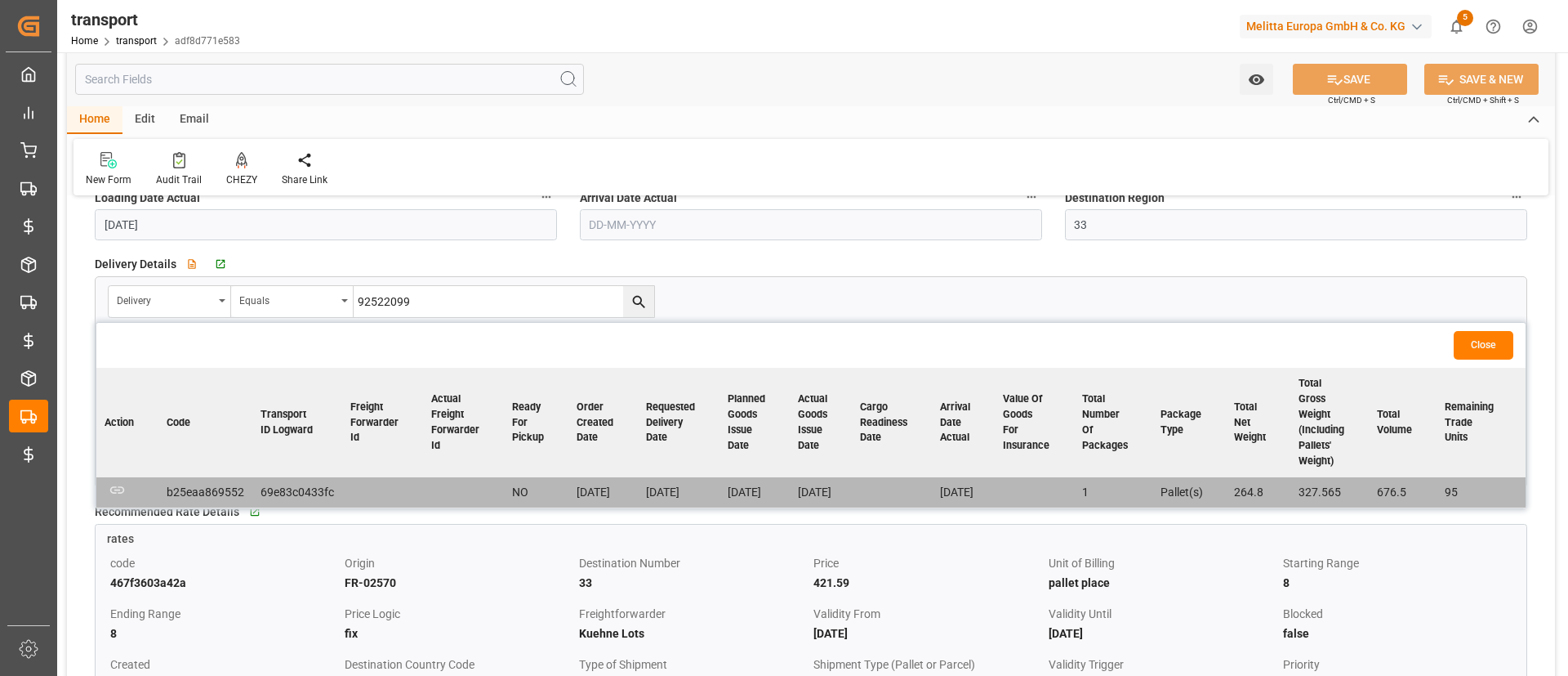
scroll to position [494, 0]
click at [476, 304] on input "92522099" at bounding box center [503, 302] width 300 height 31
type input "9"
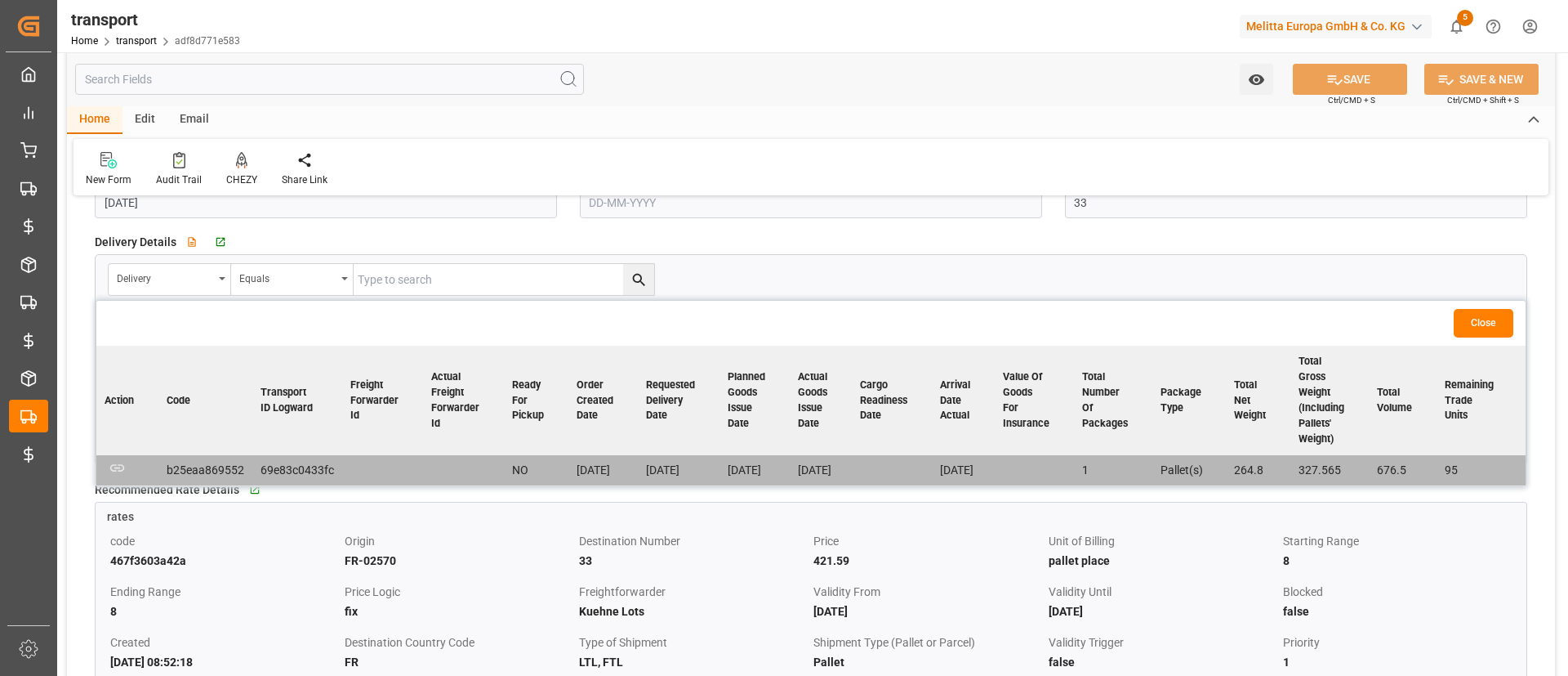
scroll to position [516, 0]
click at [170, 280] on div "Delivery" at bounding box center [166, 277] width 97 height 18
click at [191, 281] on div "Delivery" at bounding box center [166, 277] width 97 height 18
click at [389, 289] on input "text" at bounding box center [503, 280] width 300 height 31
click at [1510, 318] on button "Close" at bounding box center [1483, 324] width 60 height 29
